Goal: Communication & Community: Share content

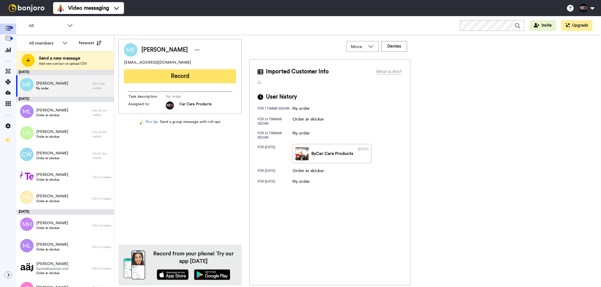
click at [169, 71] on button "Record" at bounding box center [180, 76] width 112 height 14
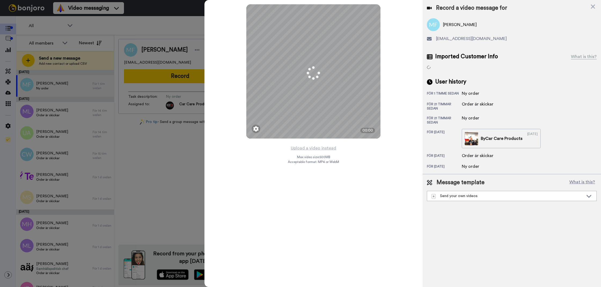
click at [309, 148] on button "Upload a video instead" at bounding box center [313, 148] width 49 height 7
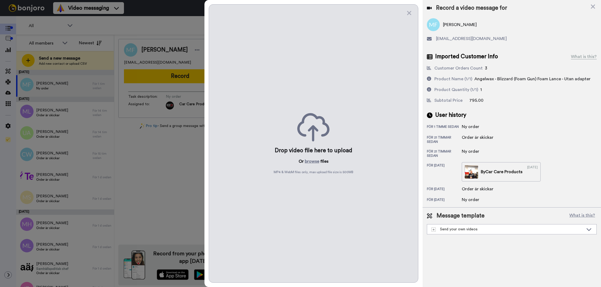
click at [322, 164] on p "Or browse files" at bounding box center [314, 161] width 30 height 6
click at [315, 163] on button "browse" at bounding box center [312, 161] width 14 height 6
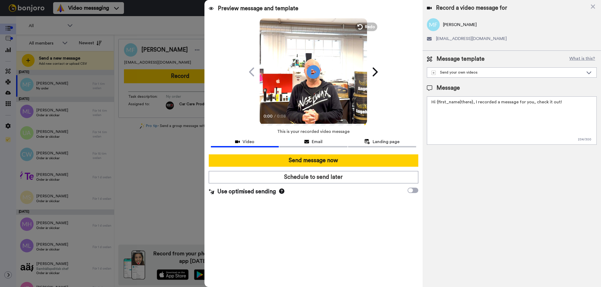
click at [448, 138] on textarea "Hi {first_name|there}, I recorded a message for you, check it out!" at bounding box center [512, 120] width 170 height 48
paste textarea
click at [467, 117] on textarea "Tack för att du handlar hos oss! Välkommen åter." at bounding box center [512, 120] width 170 height 48
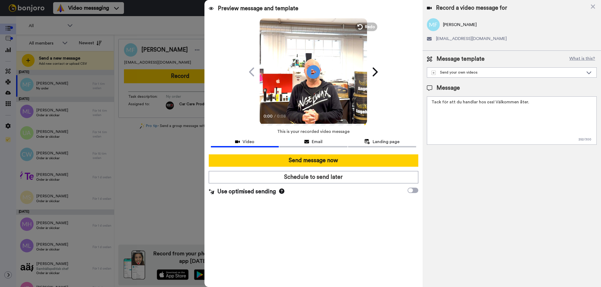
click at [467, 117] on textarea "Tack för att du handlar hos oss! Välkommen åter." at bounding box center [512, 120] width 170 height 48
type textarea "Tack för att du handlar hos oss! Välkommen åter."
drag, startPoint x: 460, startPoint y: 170, endPoint x: 409, endPoint y: 154, distance: 53.4
click at [460, 170] on div "Record a video message for Miran Faraj miran-faraj@hotmail.com Message template…" at bounding box center [512, 143] width 178 height 287
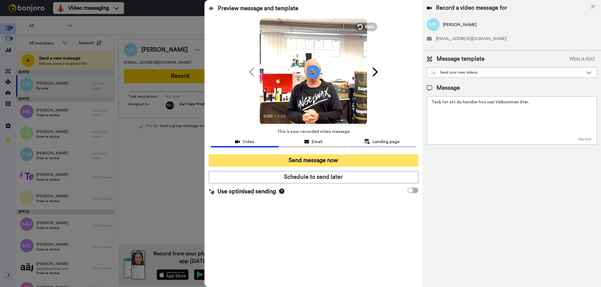
click at [397, 155] on button "Send message now" at bounding box center [314, 160] width 210 height 12
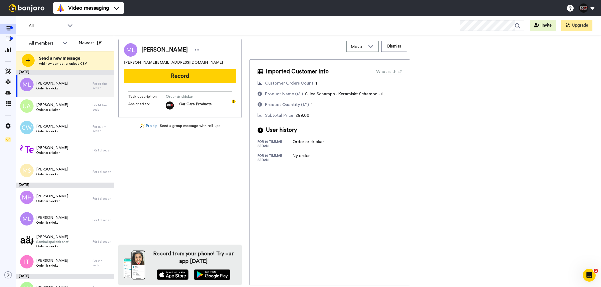
click at [194, 82] on button "Record" at bounding box center [180, 76] width 112 height 14
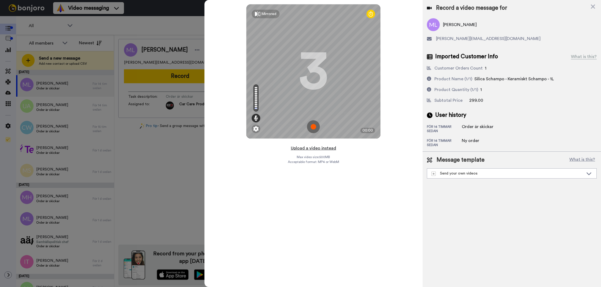
click at [326, 149] on button "Upload a video instead" at bounding box center [313, 148] width 49 height 7
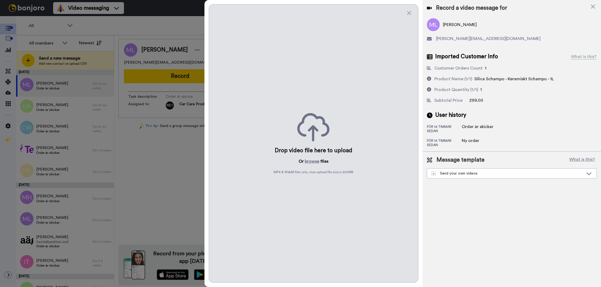
click at [298, 160] on div "Drop video file here to upload Or browse files MP4 & WebM files only, max uploa…" at bounding box center [314, 143] width 210 height 278
click at [318, 160] on button "browse" at bounding box center [312, 161] width 14 height 6
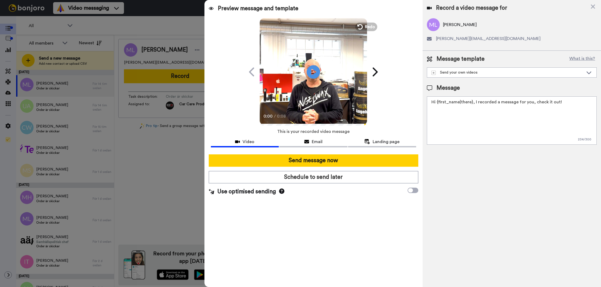
click at [453, 141] on textarea "Hi {first_name|there}, I recorded a message for you, check it out!" at bounding box center [512, 120] width 170 height 48
paste textarea "Tack för att du handlar hos oss! Välkommen åter."
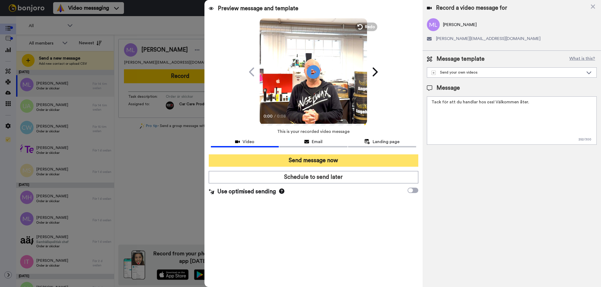
type textarea "Tack för att du handlar hos oss! Välkommen åter."
click at [390, 155] on button "Send message now" at bounding box center [314, 160] width 210 height 12
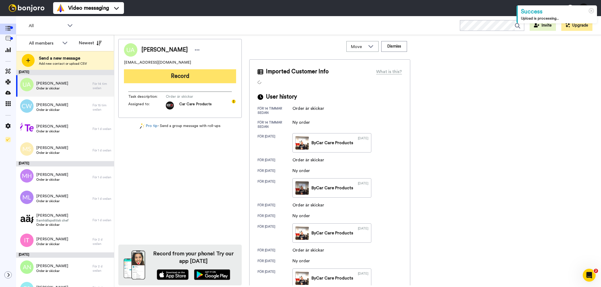
click at [183, 82] on button "Record" at bounding box center [180, 76] width 112 height 14
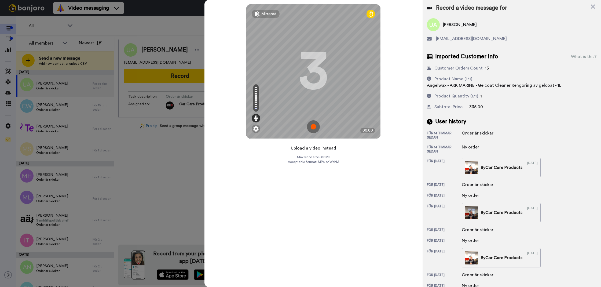
click at [323, 146] on button "Upload a video instead" at bounding box center [313, 148] width 49 height 7
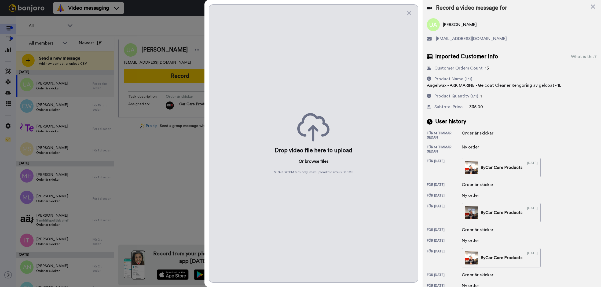
click at [312, 159] on button "browse" at bounding box center [312, 161] width 14 height 6
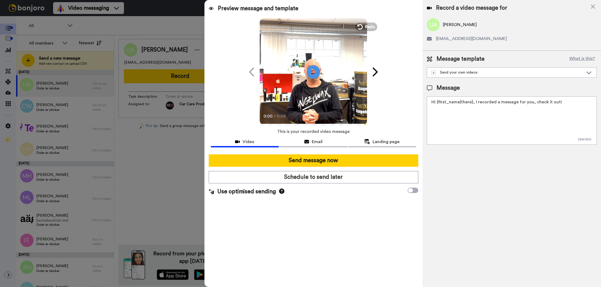
click at [467, 135] on textarea "Hi {first_name|there}, I recorded a message for you, check it out!" at bounding box center [512, 120] width 170 height 48
paste textarea "Tack för att du handlar hos oss! Välkommen åter."
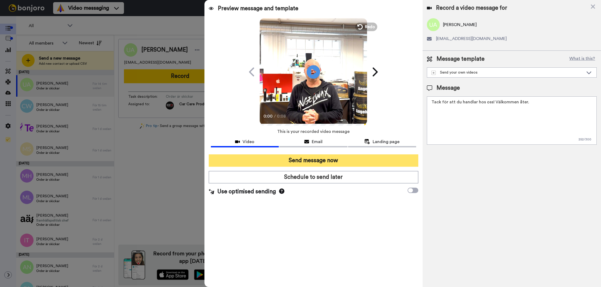
type textarea "Tack för att du handlar hos oss! Välkommen åter."
click at [388, 155] on button "Send message now" at bounding box center [314, 160] width 210 height 12
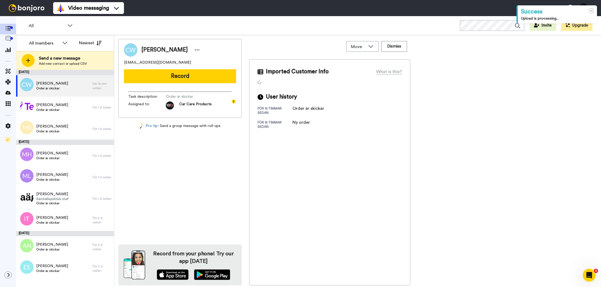
click at [201, 85] on div "Cristofer Widegren cristofer.widegren@gmail.com Record Task description : Order…" at bounding box center [179, 78] width 123 height 79
click at [202, 82] on button "Record" at bounding box center [180, 76] width 112 height 14
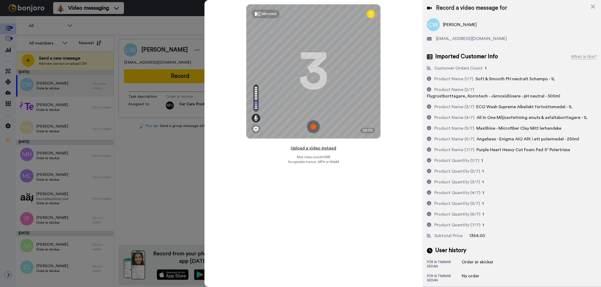
click at [306, 148] on button "Upload a video instead" at bounding box center [313, 148] width 49 height 7
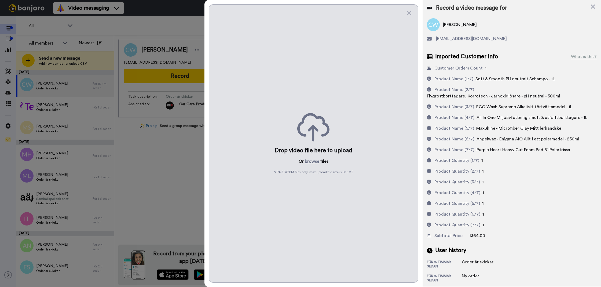
click at [320, 168] on div "Drop video file here to upload Or browse files MP4 & WebM files only, max uploa…" at bounding box center [314, 143] width 210 height 278
click at [306, 159] on button "browse" at bounding box center [312, 161] width 14 height 6
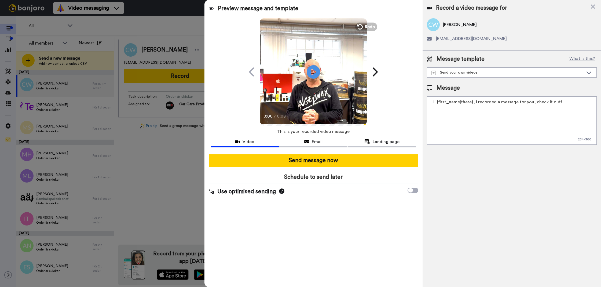
click at [476, 140] on textarea "Hi {first_name|there}, I recorded a message for you, check it out!" at bounding box center [512, 120] width 170 height 48
paste textarea "Tack för att du handlar hos oss! Välkommen åter."
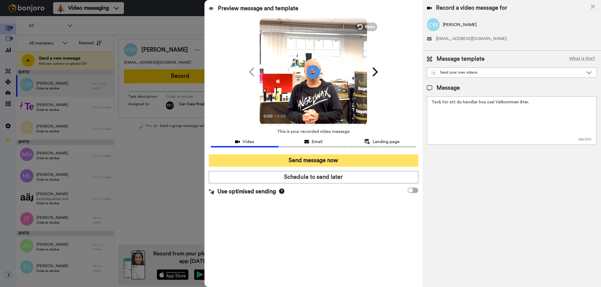
type textarea "Tack för att du handlar hos oss! Välkommen åter."
click at [365, 162] on button "Send message now" at bounding box center [314, 160] width 210 height 12
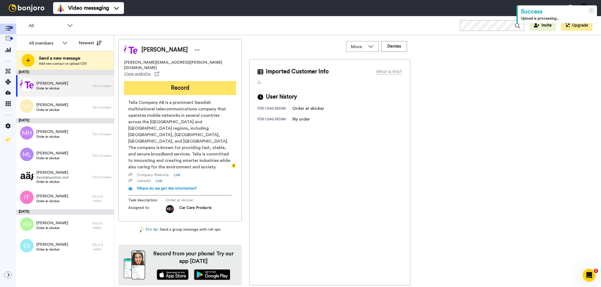
click at [160, 82] on button "Record" at bounding box center [180, 88] width 112 height 14
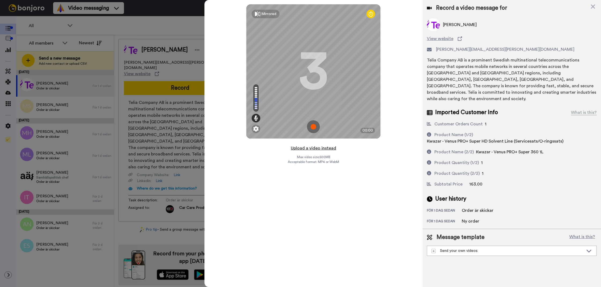
click at [319, 151] on button "Upload a video instead" at bounding box center [313, 148] width 49 height 7
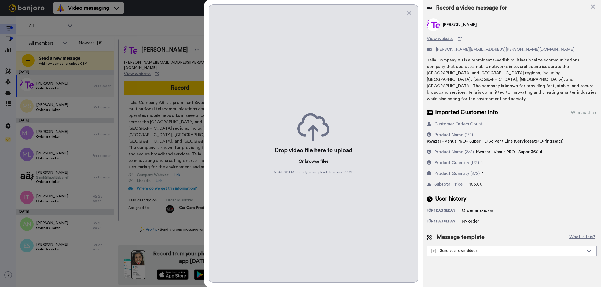
click at [317, 160] on button "browse" at bounding box center [312, 161] width 14 height 6
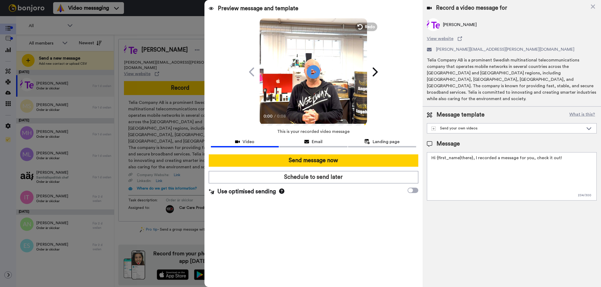
click at [443, 152] on textarea "Hi {first_name|there}, I recorded a message for you, check it out!" at bounding box center [512, 176] width 170 height 48
paste textarea "Tack för att du handlar hos oss! Välkommen åter."
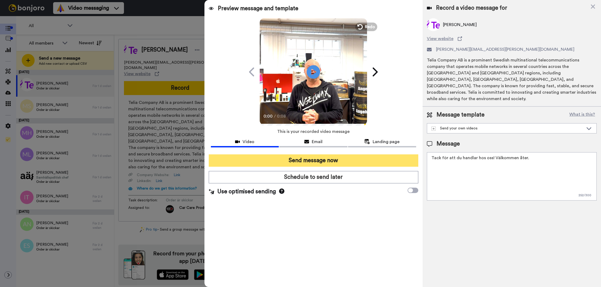
type textarea "Tack för att du handlar hos oss! Välkommen åter."
click at [408, 160] on button "Send message now" at bounding box center [314, 160] width 210 height 12
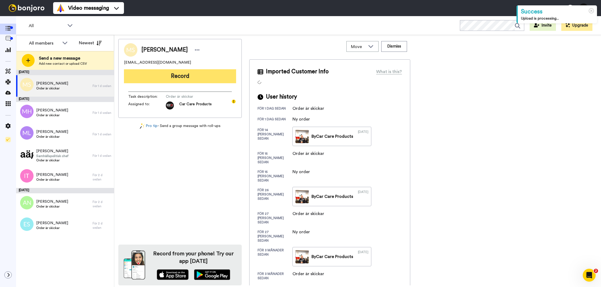
click at [182, 75] on button "Record" at bounding box center [180, 76] width 112 height 14
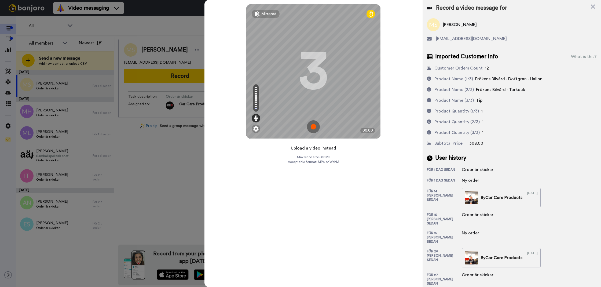
click at [302, 149] on button "Upload a video instead" at bounding box center [313, 148] width 49 height 7
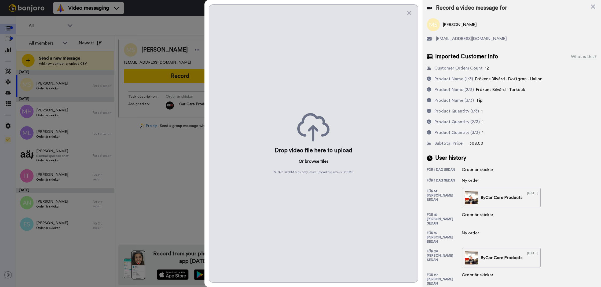
click at [315, 160] on button "browse" at bounding box center [312, 161] width 14 height 6
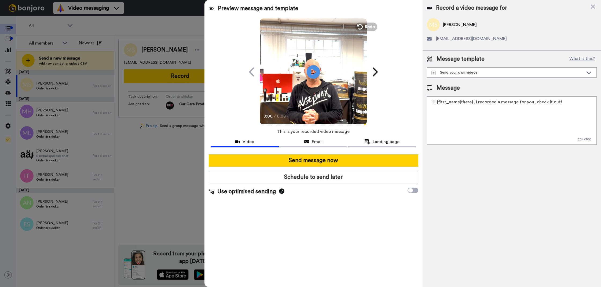
click at [466, 129] on textarea "Hi {first_name|there}, I recorded a message for you, check it out!" at bounding box center [512, 120] width 170 height 48
paste textarea "Tack för att du handlar hos oss! Välkommen åter."
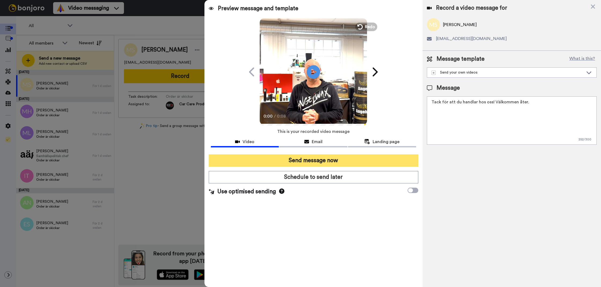
type textarea "Tack för att du handlar hos oss! Välkommen åter."
click at [400, 157] on button "Send message now" at bounding box center [314, 160] width 210 height 12
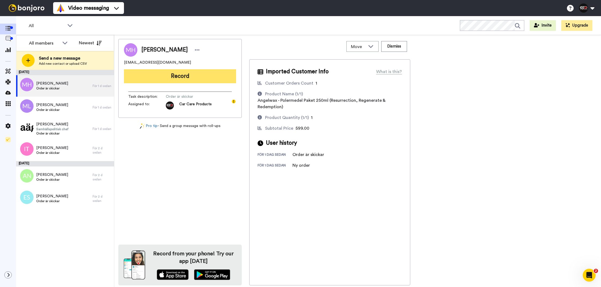
click at [195, 81] on button "Record" at bounding box center [180, 76] width 112 height 14
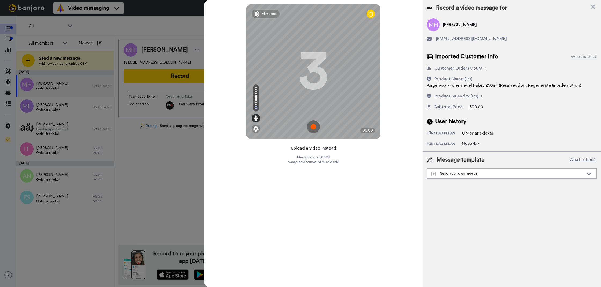
click at [298, 149] on button "Upload a video instead" at bounding box center [313, 148] width 49 height 7
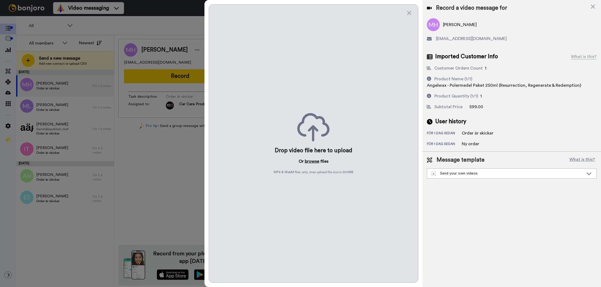
click at [315, 163] on button "browse" at bounding box center [312, 161] width 14 height 6
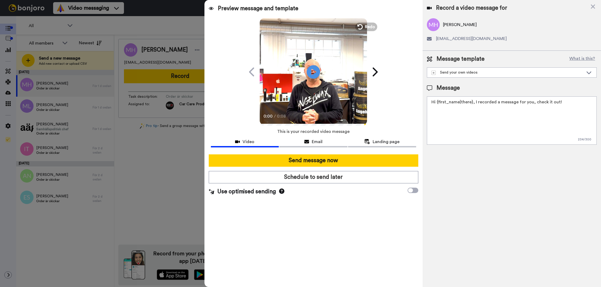
click at [453, 138] on textarea "Hi {first_name|there}, I recorded a message for you, check it out!" at bounding box center [512, 120] width 170 height 48
paste textarea "Tack för att du handlar hos oss! Välkommen åter."
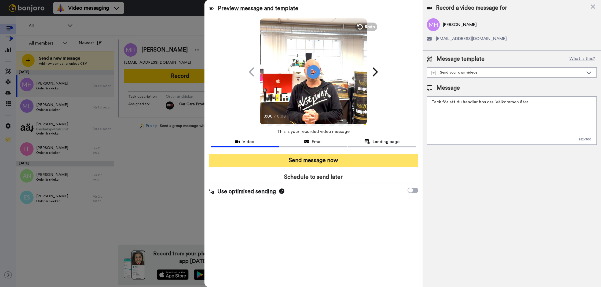
type textarea "Tack för att du handlar hos oss! Välkommen åter."
click at [357, 162] on button "Send message now" at bounding box center [314, 160] width 210 height 12
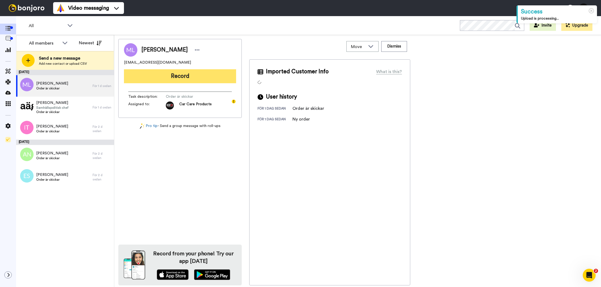
click at [180, 72] on button "Record" at bounding box center [180, 76] width 112 height 14
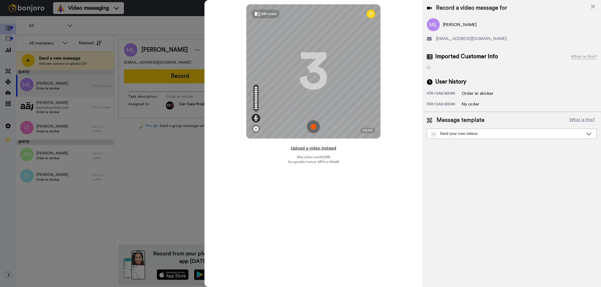
click at [322, 148] on button "Upload a video instead" at bounding box center [313, 148] width 49 height 7
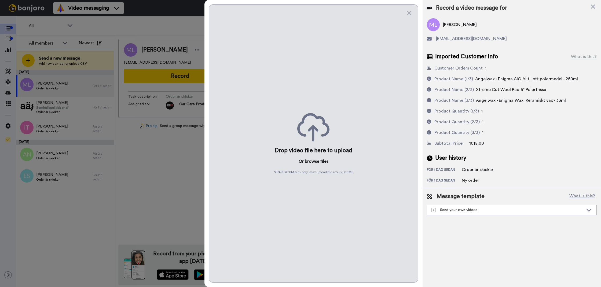
click at [315, 159] on button "browse" at bounding box center [312, 161] width 14 height 6
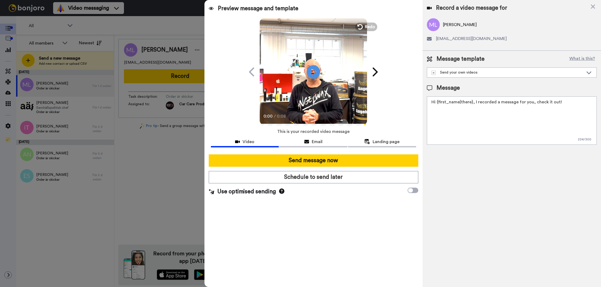
click at [476, 130] on textarea "Hi {first_name|there}, I recorded a message for you, check it out!" at bounding box center [512, 120] width 170 height 48
paste textarea "Tack för att du handlar hos oss! Välkommen åter."
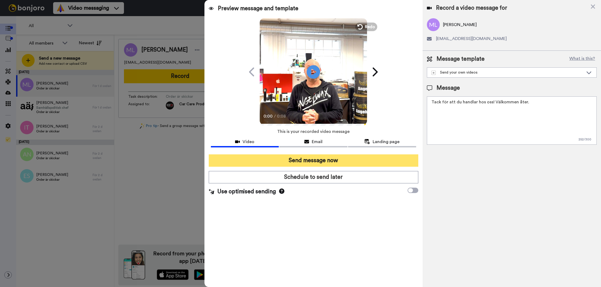
type textarea "Tack för att du handlar hos oss! Välkommen åter."
click at [385, 158] on button "Send message now" at bounding box center [314, 160] width 210 height 12
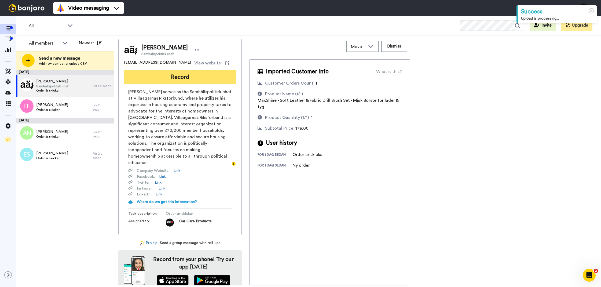
click at [175, 84] on div "[PERSON_NAME] Samhällspolitisk chef [PERSON_NAME][EMAIL_ADDRESS][DOMAIN_NAME] V…" at bounding box center [179, 137] width 123 height 196
click at [176, 84] on button "Record" at bounding box center [180, 77] width 112 height 14
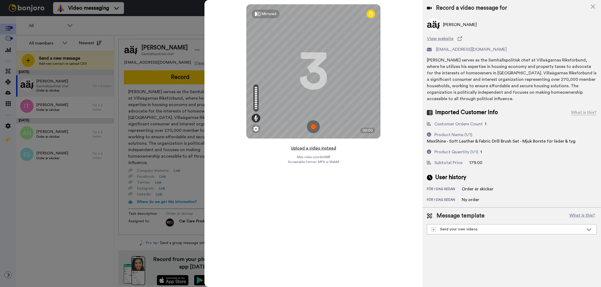
click at [301, 150] on button "Upload a video instead" at bounding box center [313, 148] width 49 height 7
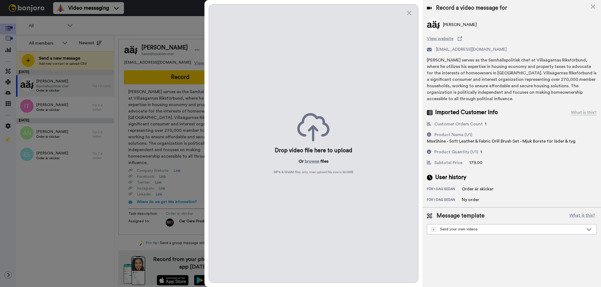
click at [303, 163] on p "Or browse files" at bounding box center [314, 161] width 30 height 6
click at [311, 161] on button "browse" at bounding box center [312, 161] width 14 height 6
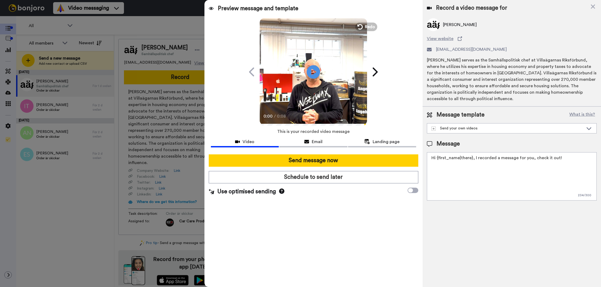
click at [477, 162] on textarea "Hi {first_name|there}, I recorded a message for you, check it out!" at bounding box center [512, 176] width 170 height 48
paste textarea "Tack för att du handlar hos oss! Välkommen åter."
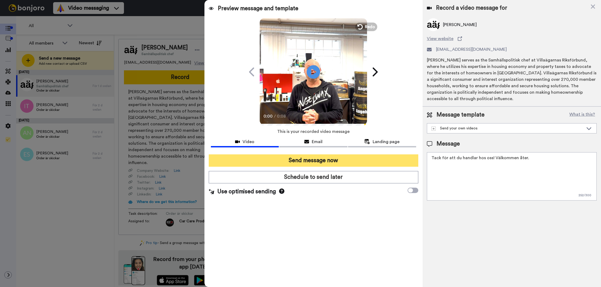
type textarea "Tack för att du handlar hos oss! Välkommen åter."
click at [391, 165] on button "Send message now" at bounding box center [314, 160] width 210 height 12
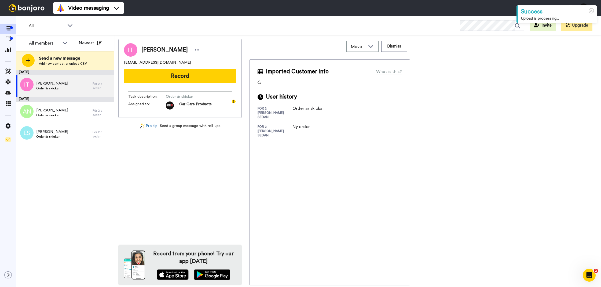
click at [162, 81] on button "Record" at bounding box center [180, 76] width 112 height 14
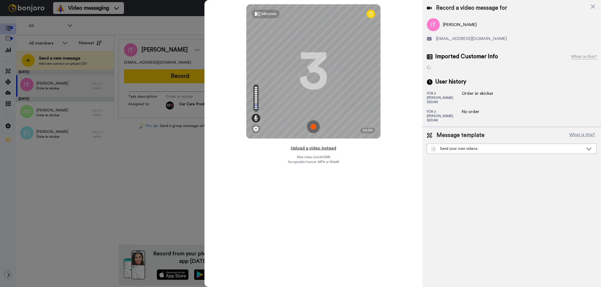
click at [302, 150] on button "Upload a video instead" at bounding box center [313, 148] width 49 height 7
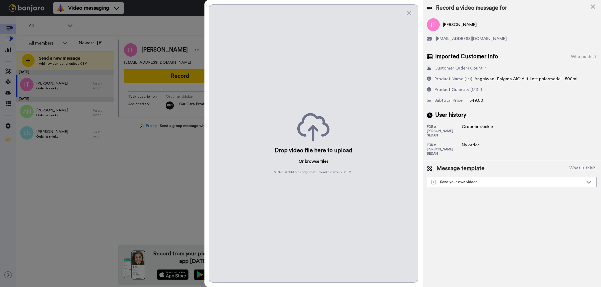
click at [305, 162] on button "browse" at bounding box center [312, 161] width 14 height 6
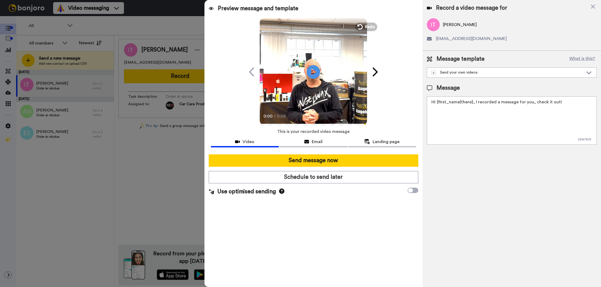
click at [456, 134] on textarea "Hi {first_name|there}, I recorded a message for you, check it out!" at bounding box center [512, 120] width 170 height 48
paste textarea "Tack för att du handlar hos oss! Välkommen åter."
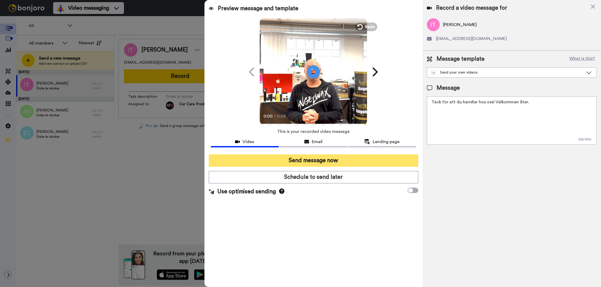
type textarea "Tack för att du handlar hos oss! Välkommen åter."
click at [369, 165] on button "Send message now" at bounding box center [314, 160] width 210 height 12
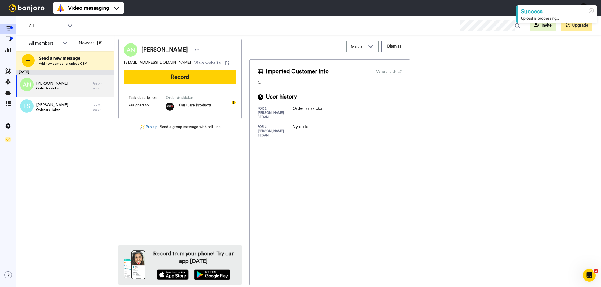
drag, startPoint x: 157, startPoint y: 82, endPoint x: 158, endPoint y: 84, distance: 3.1
click at [157, 82] on button "Record" at bounding box center [180, 77] width 112 height 14
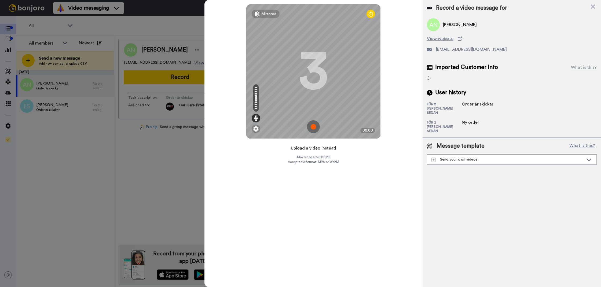
click at [306, 150] on button "Upload a video instead" at bounding box center [313, 148] width 49 height 7
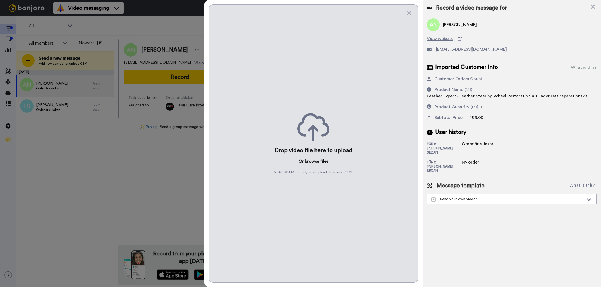
click at [309, 163] on button "browse" at bounding box center [312, 161] width 14 height 6
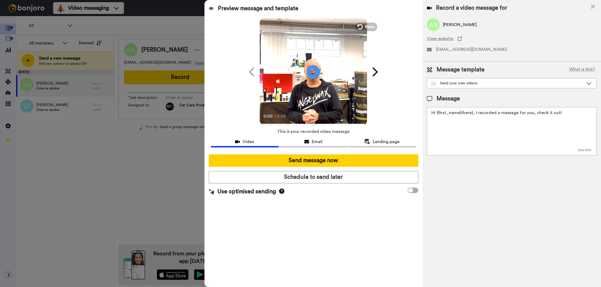
click at [442, 147] on textarea "Hi {first_name|there}, I recorded a message for you, check it out!" at bounding box center [512, 131] width 170 height 48
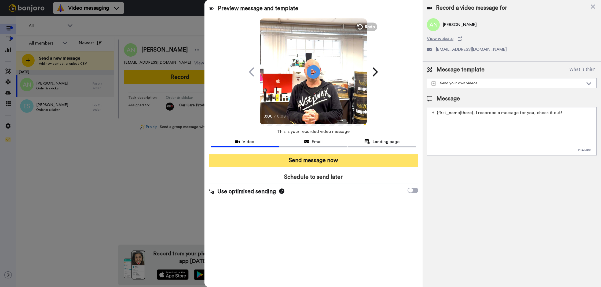
paste textarea "Tack för att du handlar hos oss! Välkommen åter."
type textarea "Tack för att du handlar hos oss! Välkommen åter."
click at [367, 160] on button "Send message now" at bounding box center [314, 160] width 210 height 12
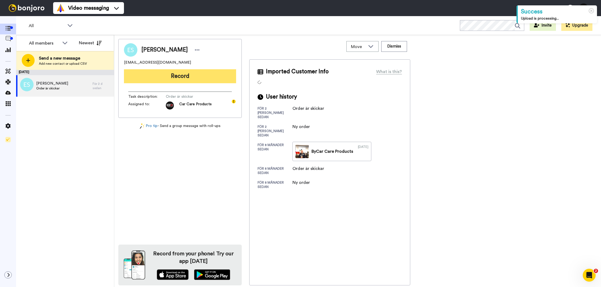
click at [160, 77] on button "Record" at bounding box center [180, 76] width 112 height 14
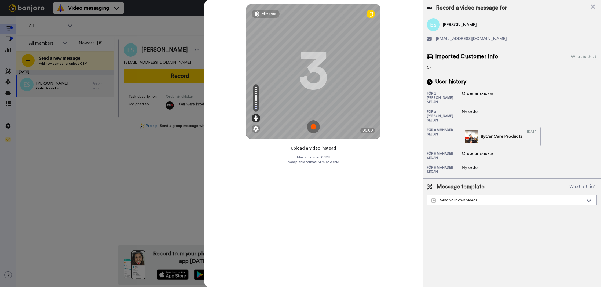
click at [324, 148] on button "Upload a video instead" at bounding box center [313, 148] width 49 height 7
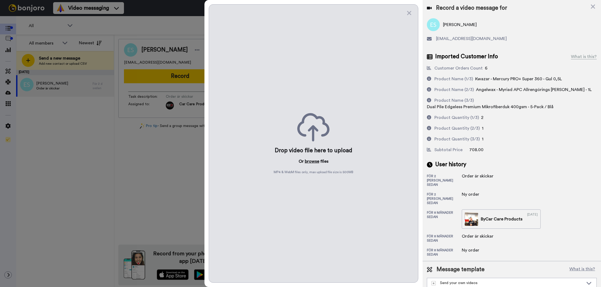
click at [317, 164] on button "browse" at bounding box center [312, 161] width 14 height 6
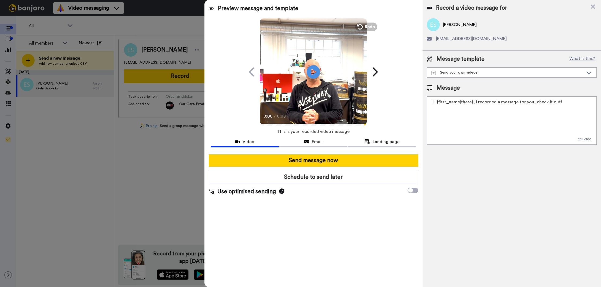
click at [461, 114] on textarea "Hi {first_name|there}, I recorded a message for you, check it out!" at bounding box center [512, 120] width 170 height 48
paste textarea "Tack för att du handlar hos oss! Välkommen åter."
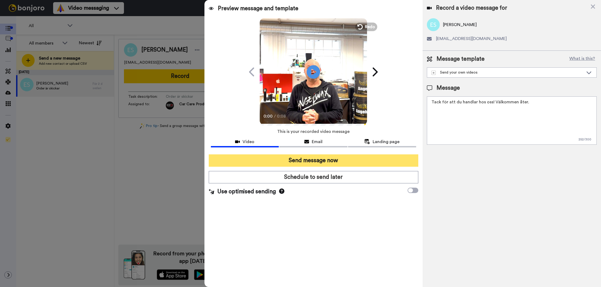
type textarea "Tack för att du handlar hos oss! Välkommen åter."
click at [377, 155] on button "Send message now" at bounding box center [314, 160] width 210 height 12
